Goal: Information Seeking & Learning: Learn about a topic

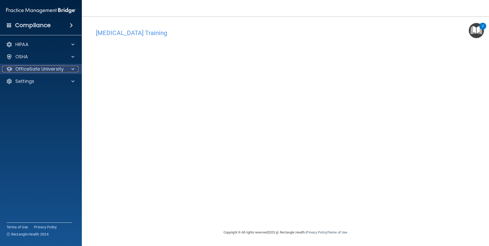
click at [31, 69] on p "OfficeSafe University" at bounding box center [39, 69] width 48 height 6
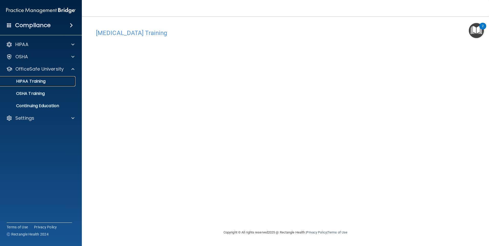
click at [45, 84] on p "HIPAA Training" at bounding box center [24, 81] width 42 height 5
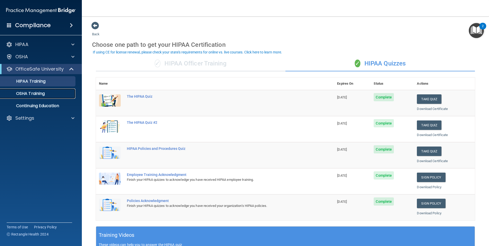
click at [31, 96] on link "OSHA Training" at bounding box center [35, 94] width 81 height 10
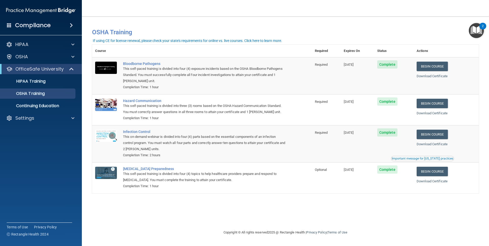
click at [378, 215] on div "You have a course that has expired or is incomplete. Please complete the course…" at bounding box center [285, 122] width 387 height 203
click at [46, 85] on link "HIPAA Training" at bounding box center [35, 81] width 81 height 10
